Goal: Check status: Check status

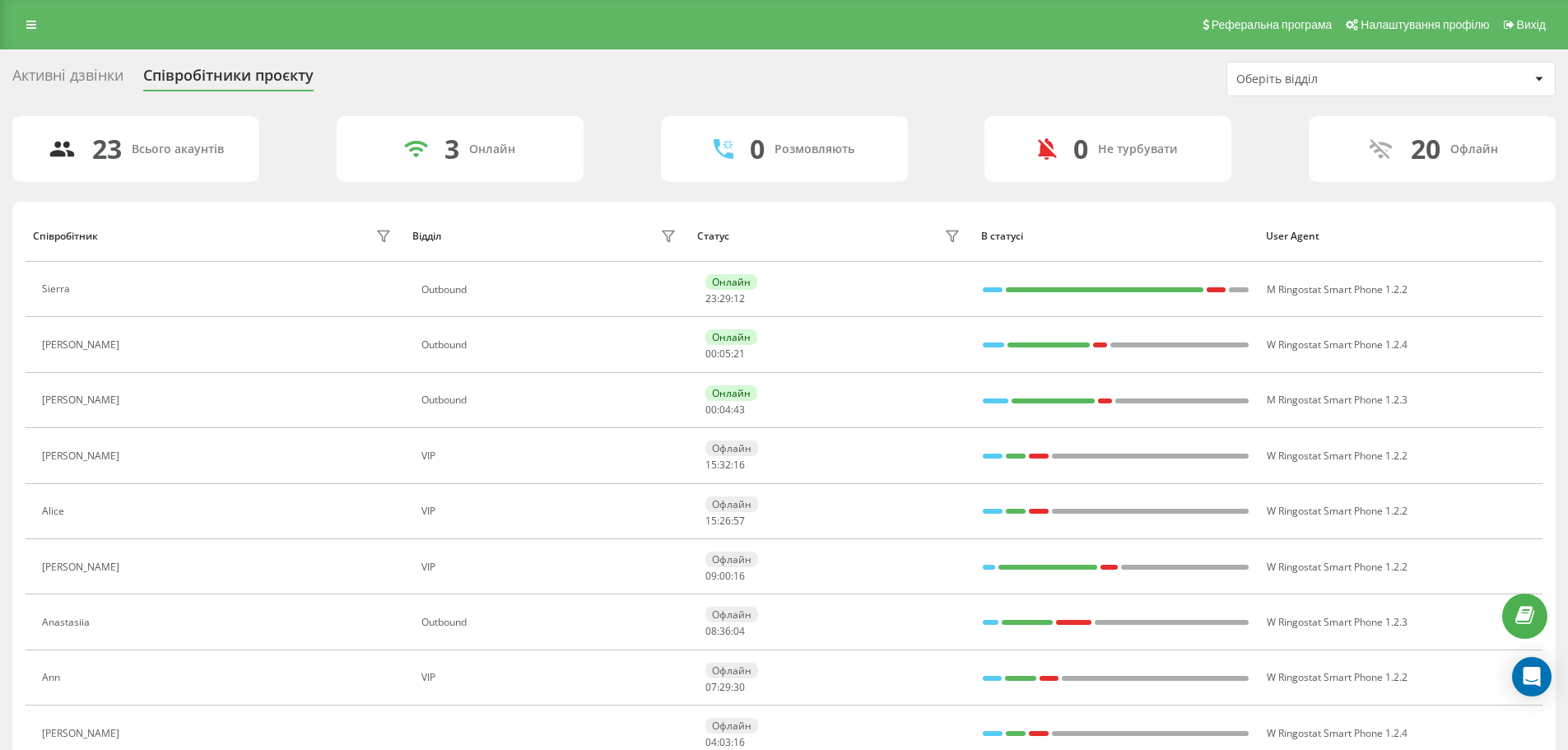
click at [25, 31] on link at bounding box center [31, 25] width 30 height 23
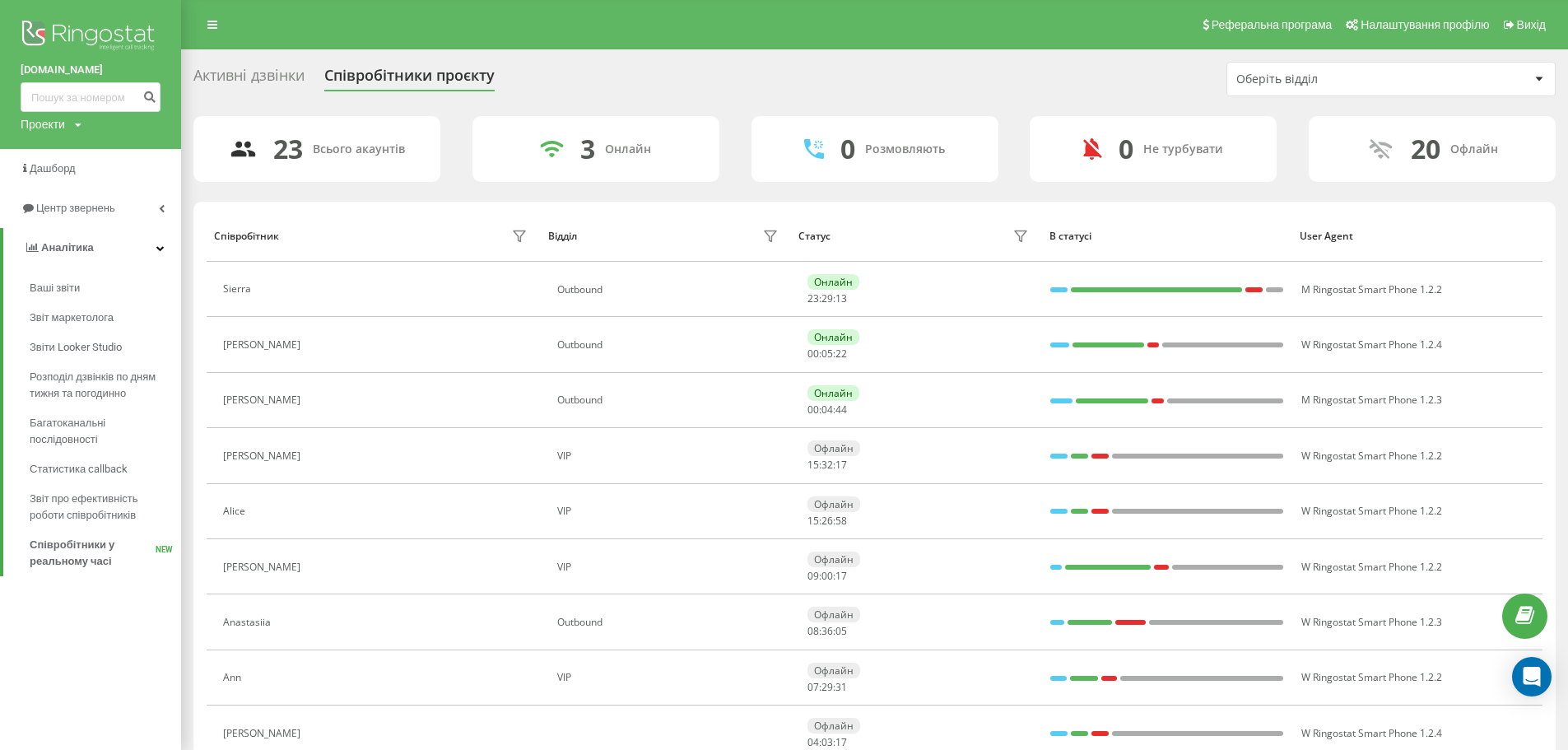
click at [259, 28] on div "Реферальна програма Налаштування профілю Вихід" at bounding box center [784, 25] width 1568 height 49
click at [179, 22] on div "[DOMAIN_NAME] Проекти [DOMAIN_NAME]" at bounding box center [90, 74] width 181 height 149
click at [206, 25] on link at bounding box center [212, 25] width 30 height 23
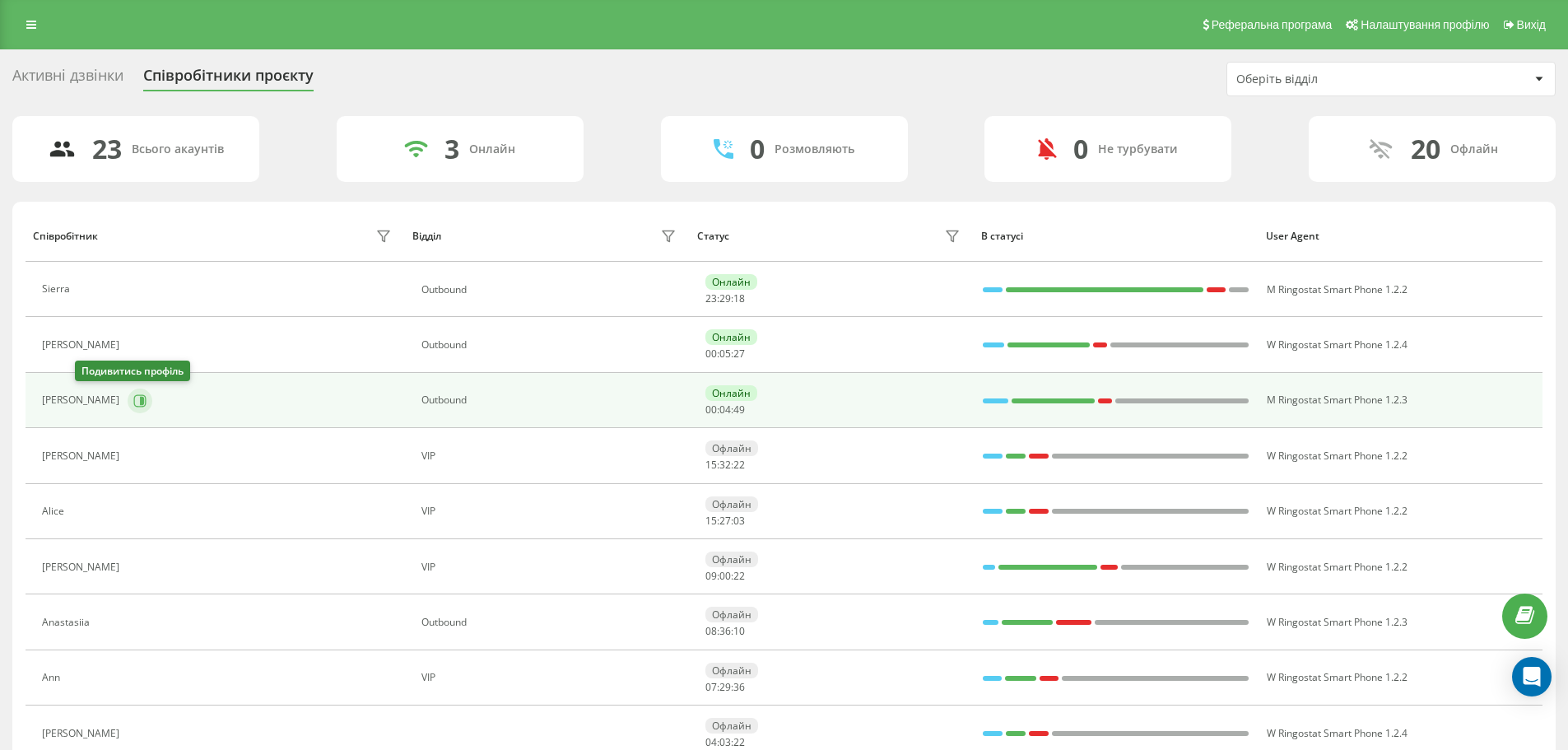
click at [127, 394] on button at bounding box center [139, 400] width 25 height 25
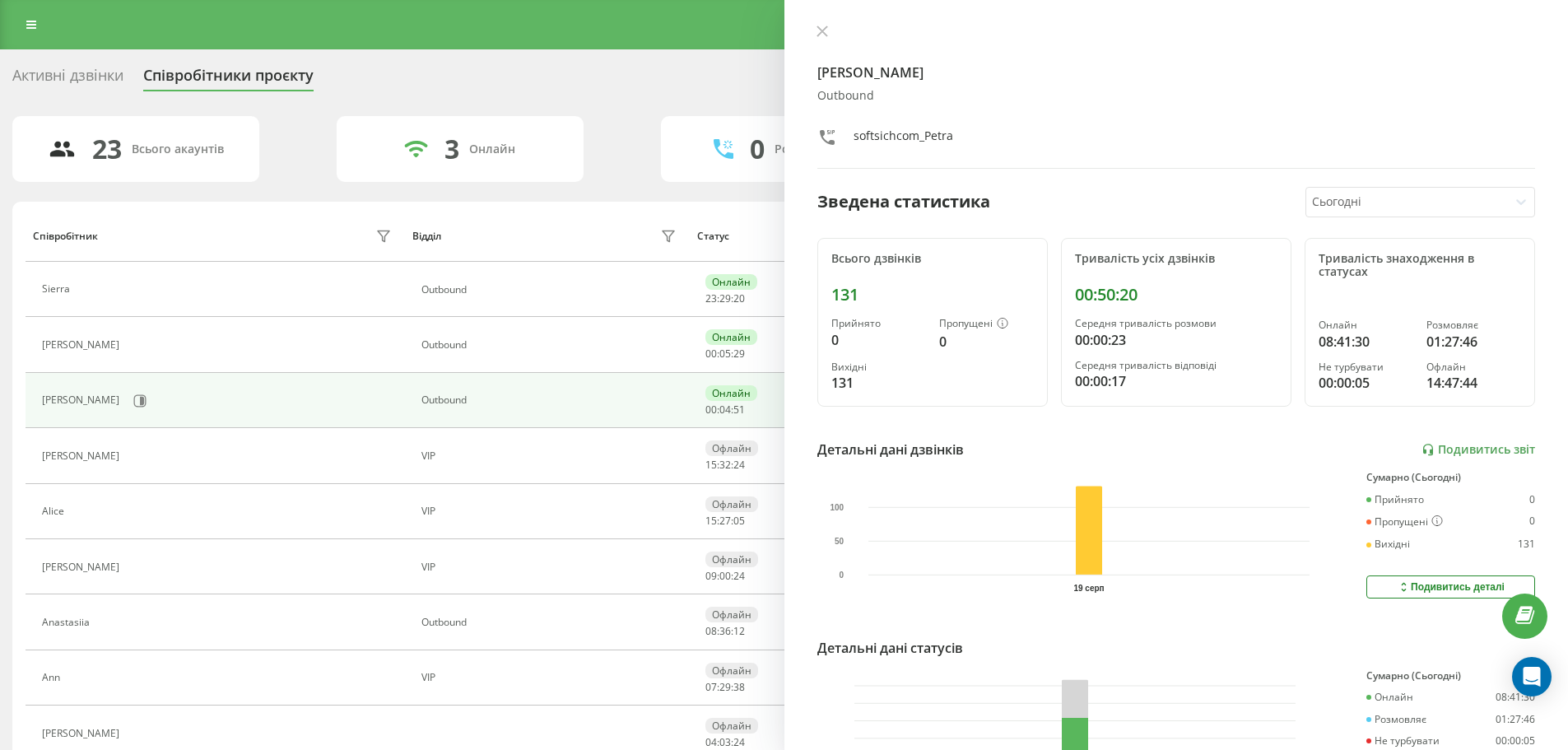
click at [819, 36] on icon at bounding box center [822, 31] width 12 height 12
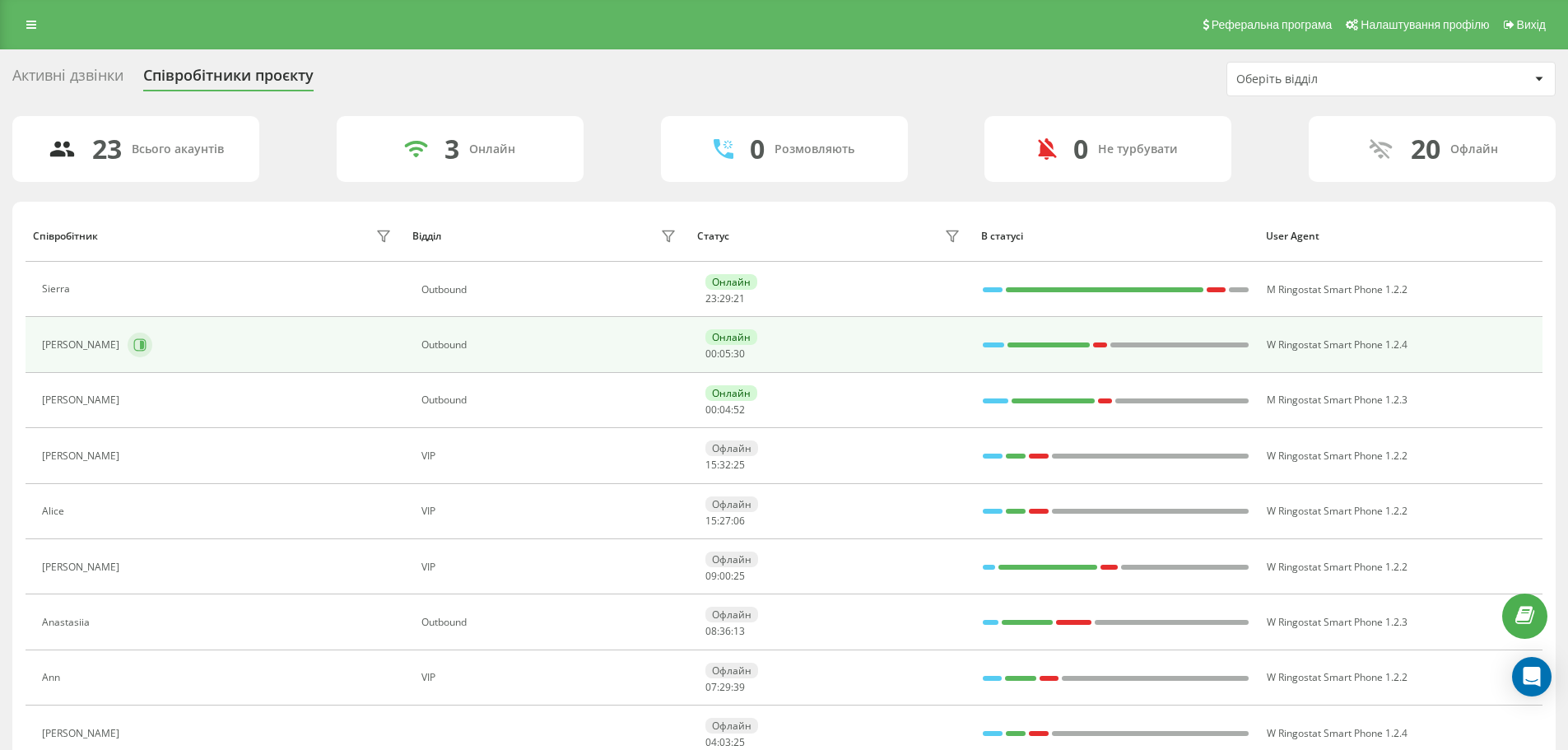
click at [140, 344] on icon at bounding box center [142, 345] width 4 height 8
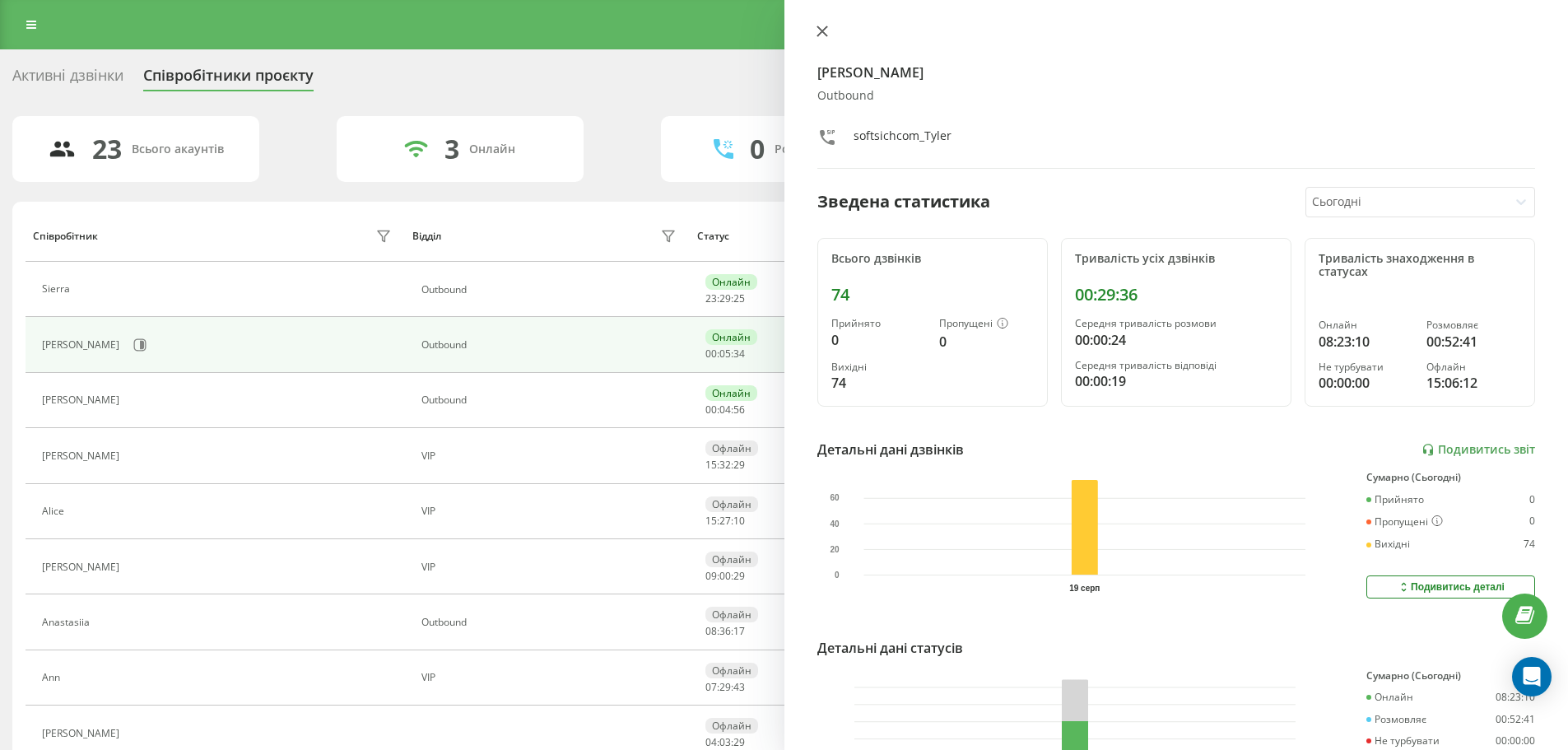
click at [822, 36] on icon at bounding box center [822, 31] width 12 height 12
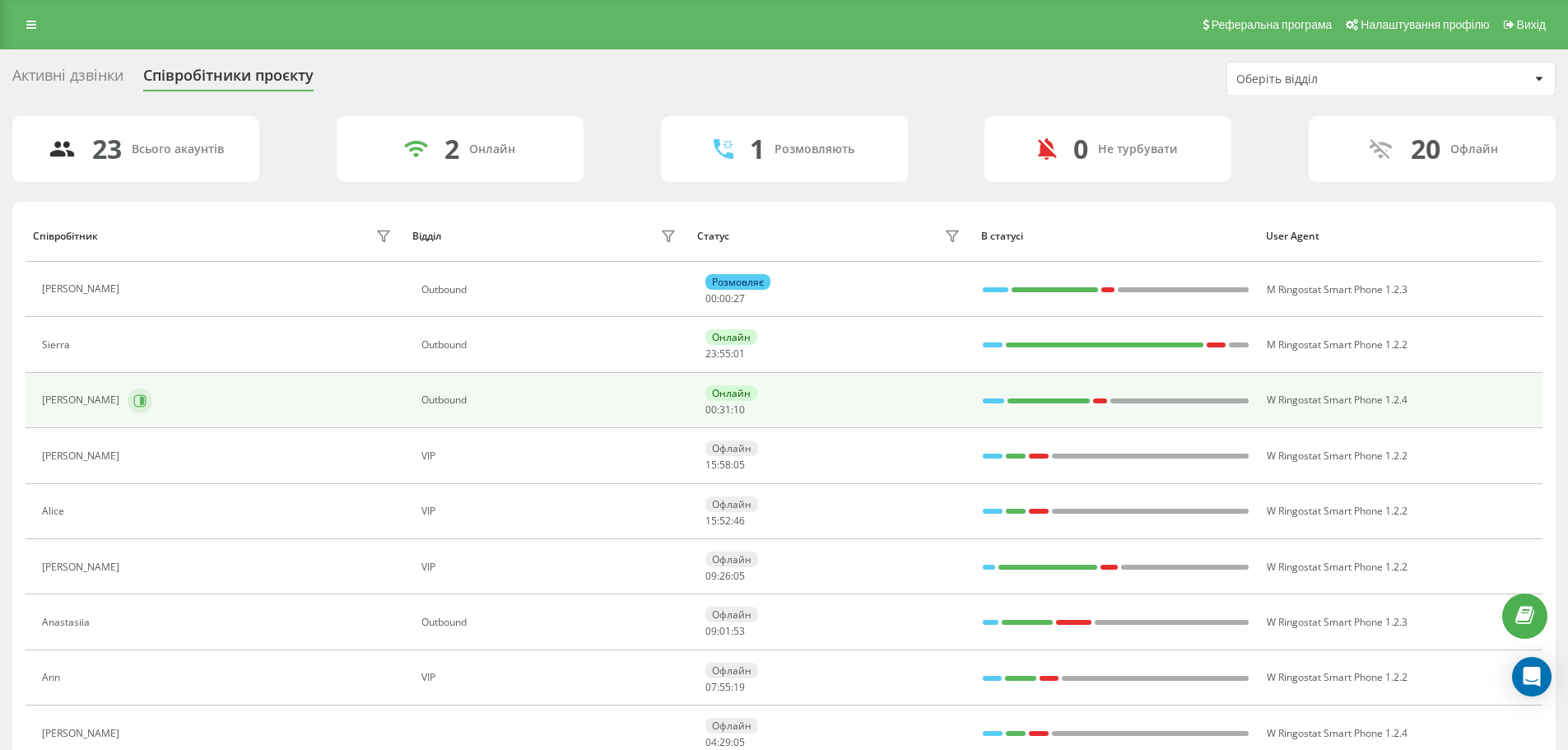
click at [127, 390] on button at bounding box center [139, 400] width 25 height 25
